Goal: Task Accomplishment & Management: Use online tool/utility

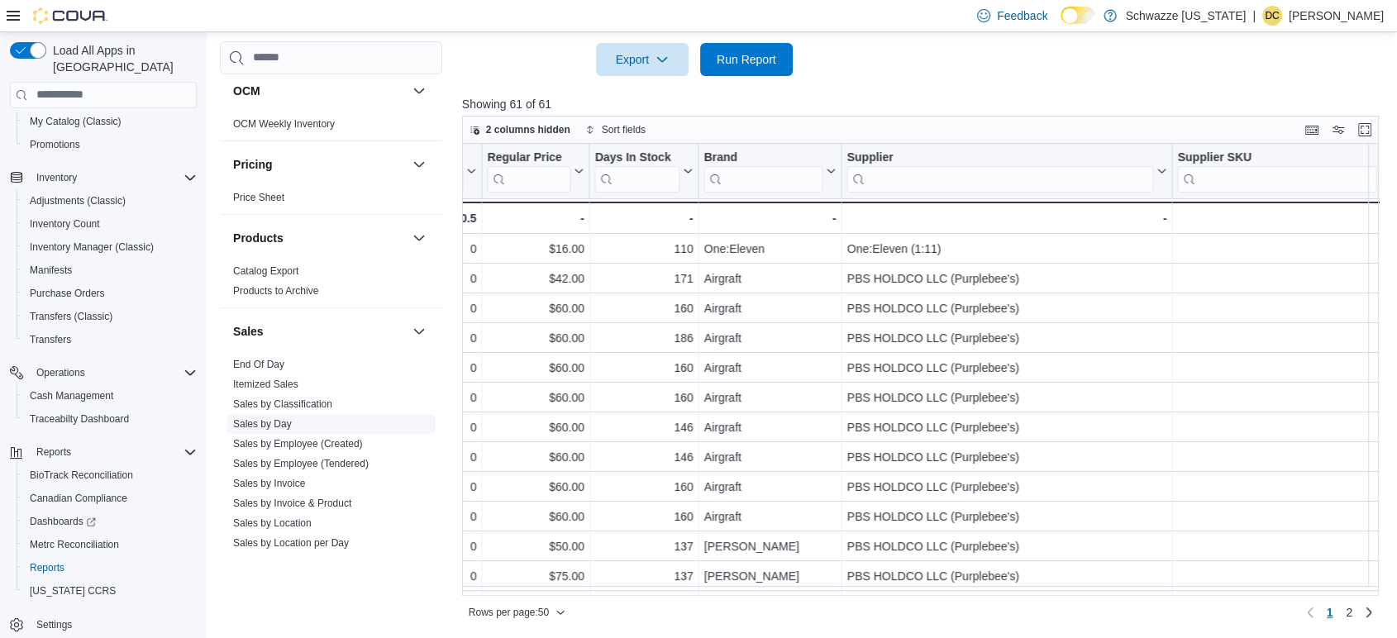
scroll to position [1160, 0]
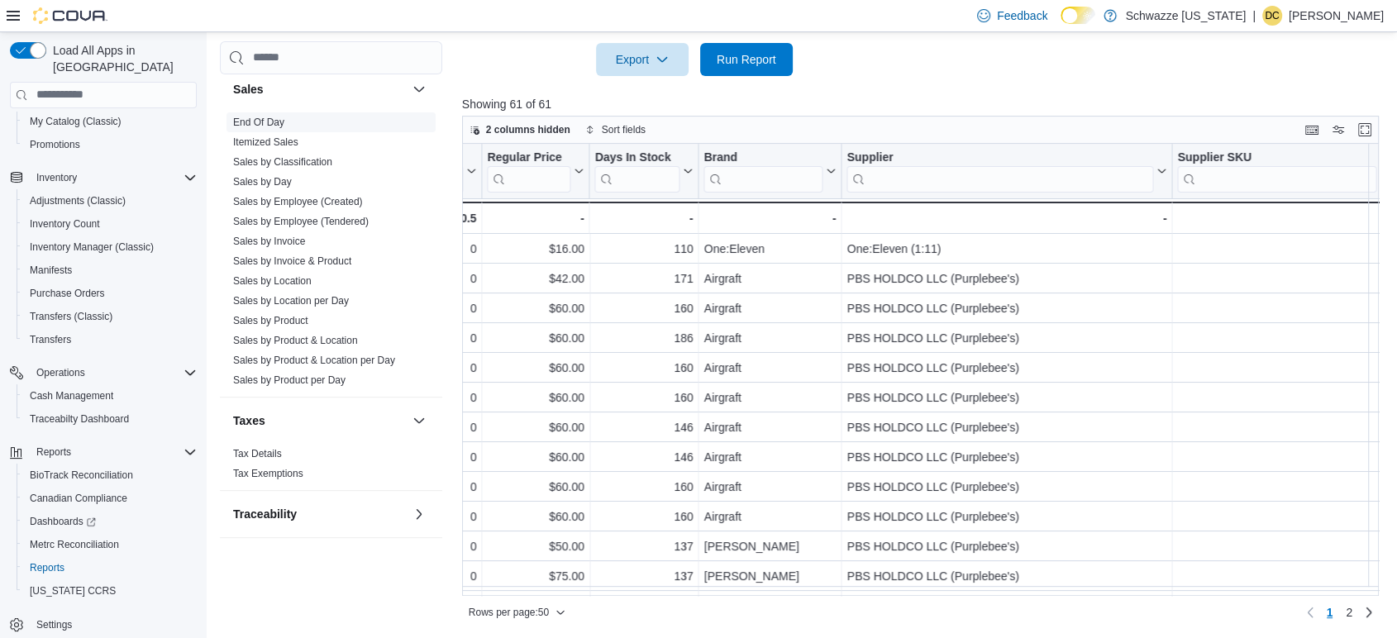
click at [274, 117] on link "End Of Day" at bounding box center [258, 123] width 51 height 12
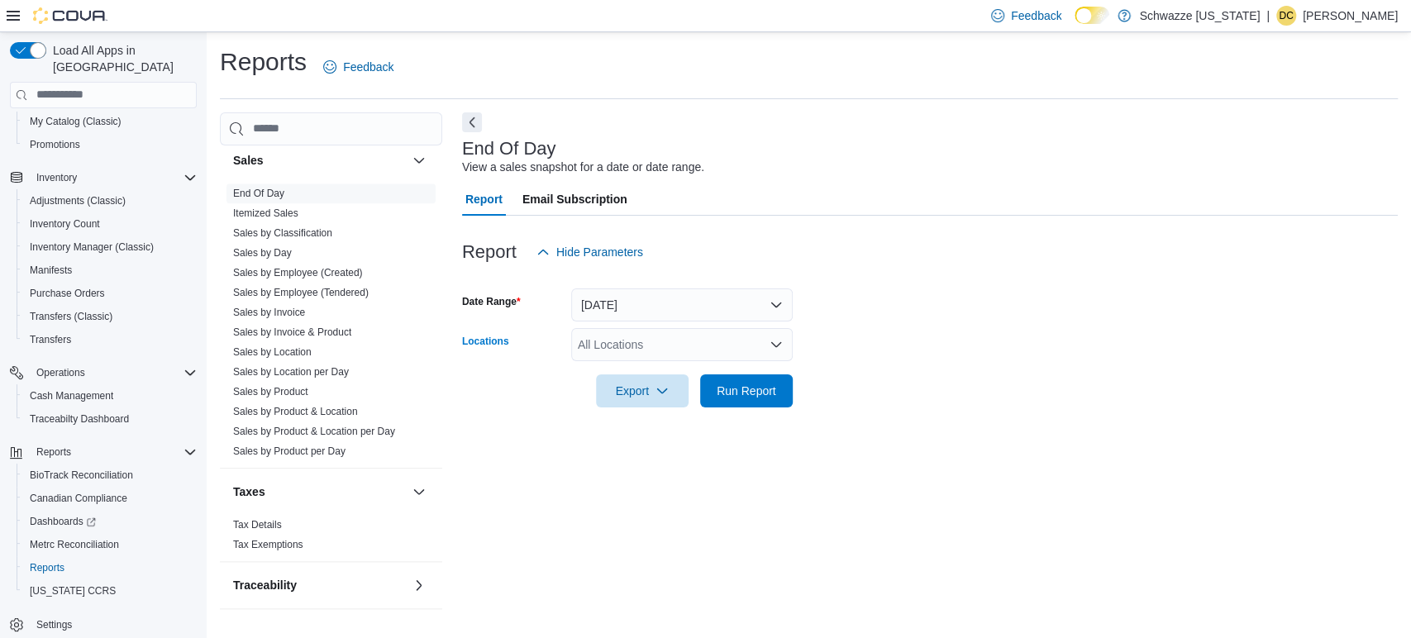
click at [717, 346] on div "All Locations" at bounding box center [681, 344] width 221 height 33
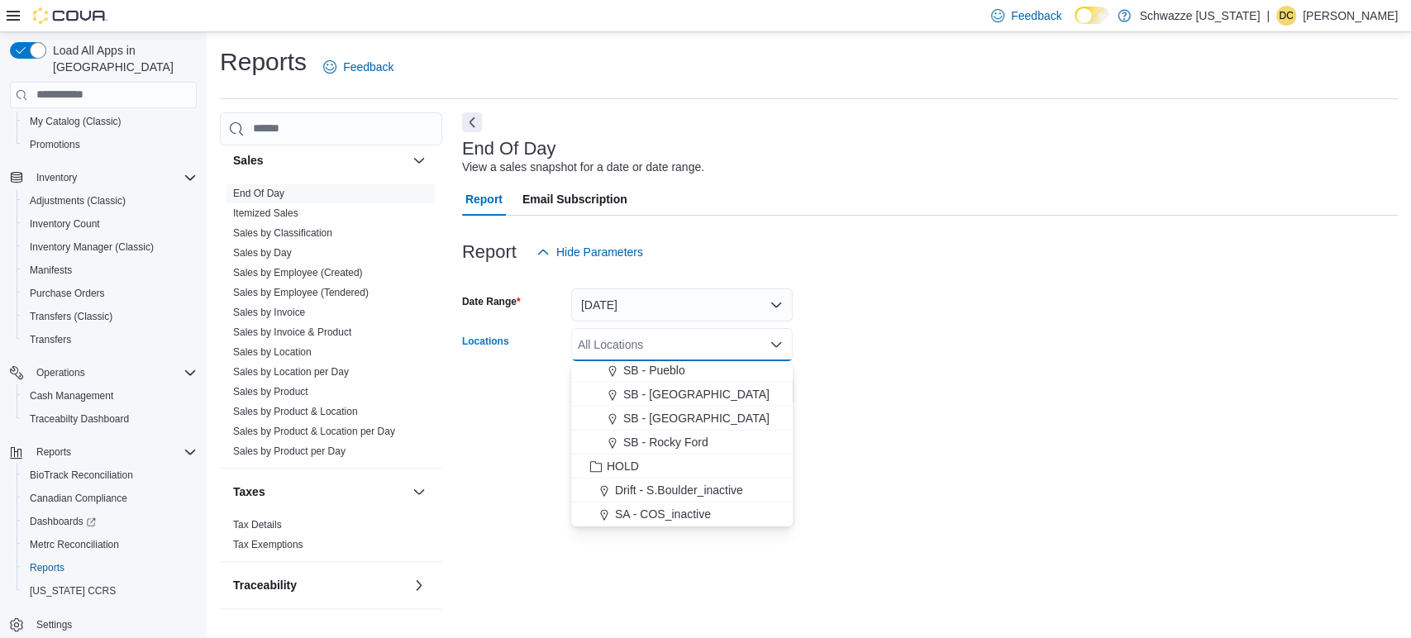
drag, startPoint x: 736, startPoint y: 412, endPoint x: 756, endPoint y: 418, distance: 20.7
click at [736, 412] on div "SB - [GEOGRAPHIC_DATA]" at bounding box center [682, 418] width 202 height 17
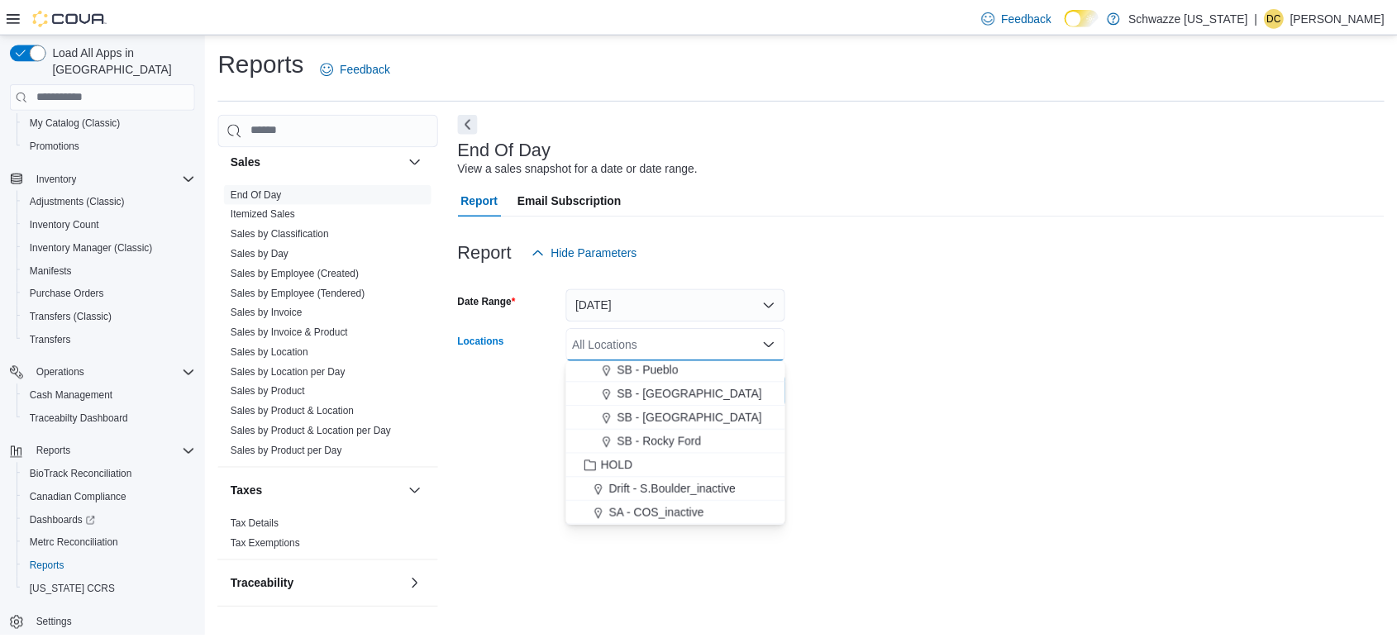
scroll to position [769, 0]
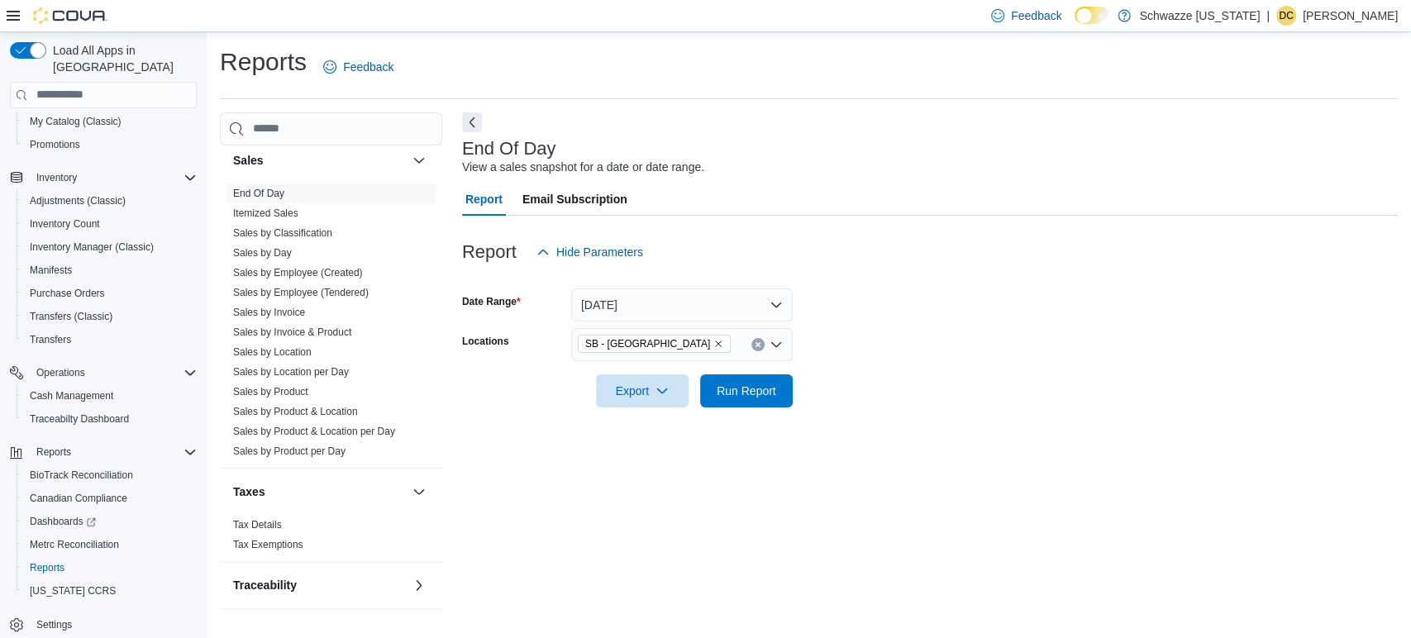
click at [886, 398] on form "Date Range [DATE] Locations SB - Pueblo West Export Run Report" at bounding box center [929, 338] width 935 height 139
click at [758, 378] on span "Run Report" at bounding box center [746, 390] width 73 height 33
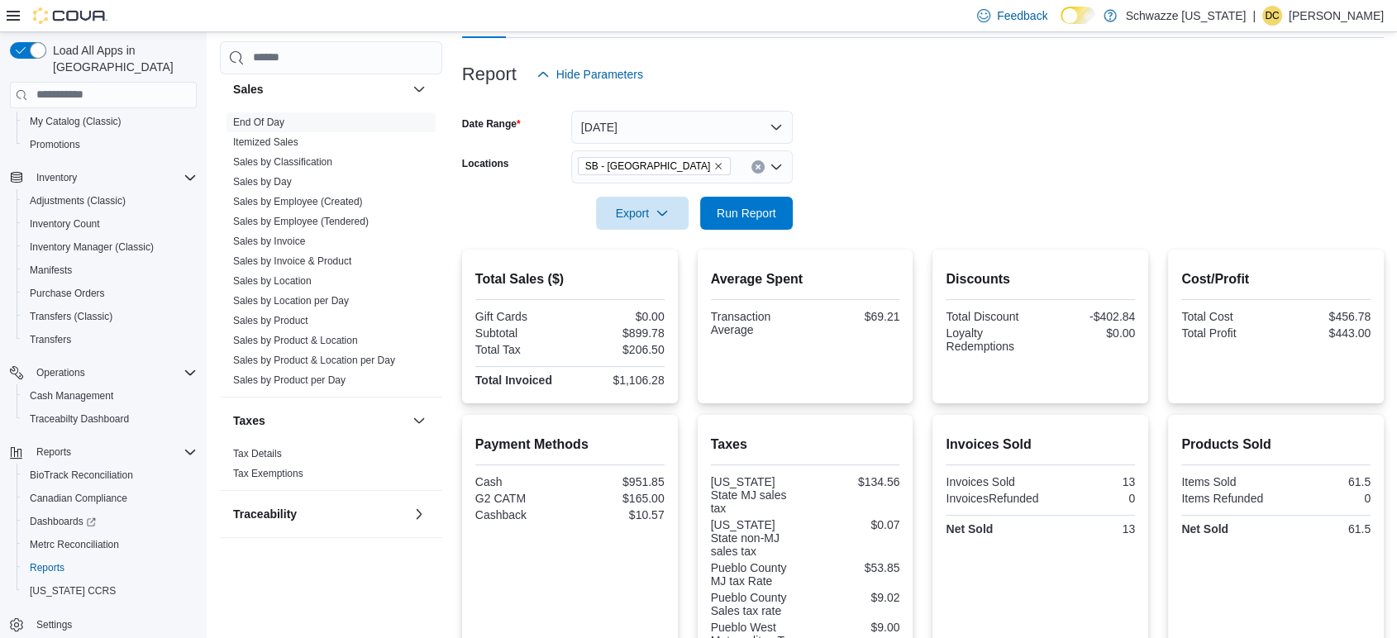
scroll to position [347, 0]
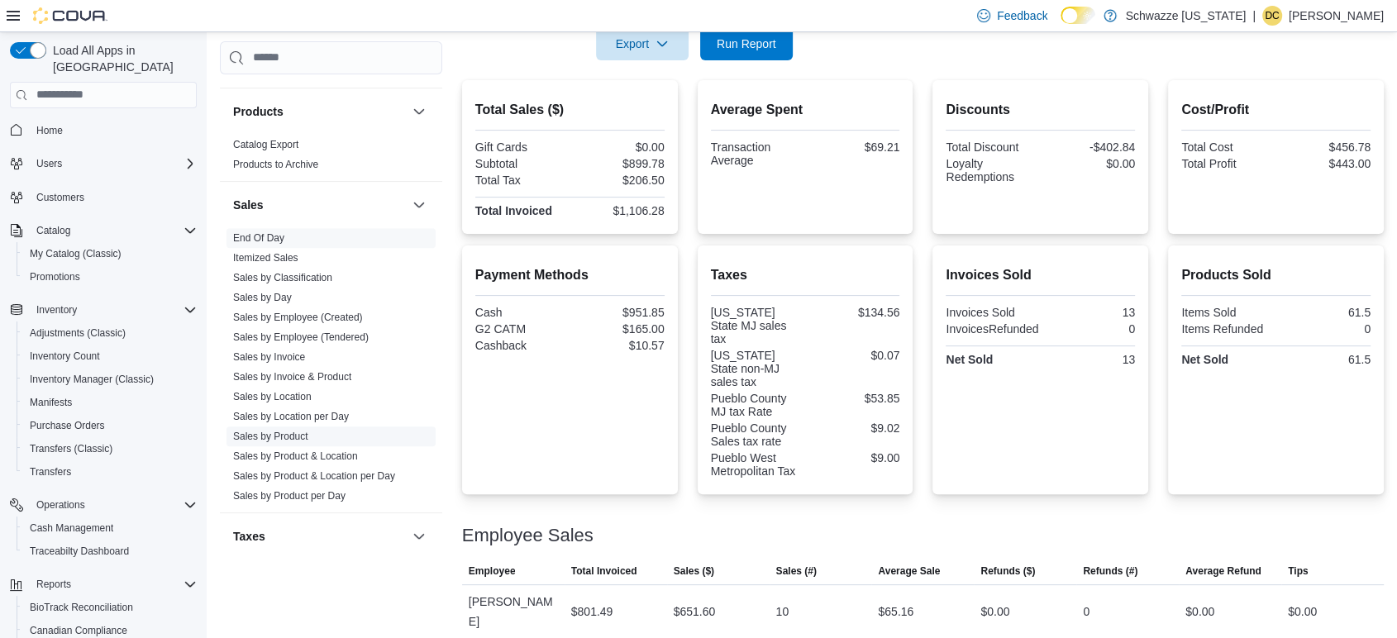
scroll to position [1160, 0]
